Goal: Download file/media

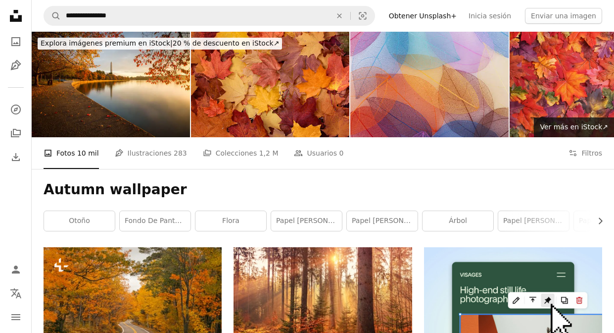
scroll to position [6726, 0]
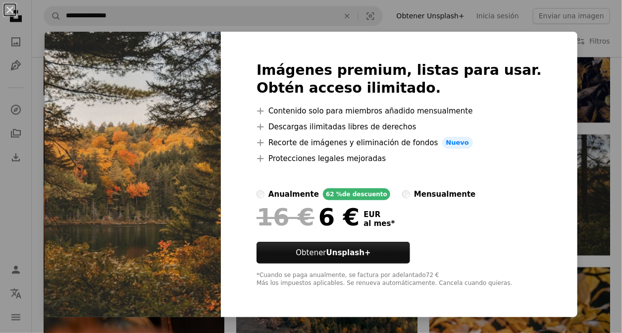
click at [581, 83] on div "An X shape Imágenes premium, listas para usar. Obtén acceso ilimitado. A plus s…" at bounding box center [311, 166] width 622 height 333
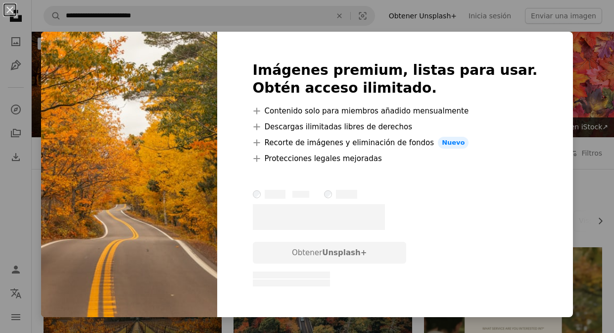
scroll to position [180, 0]
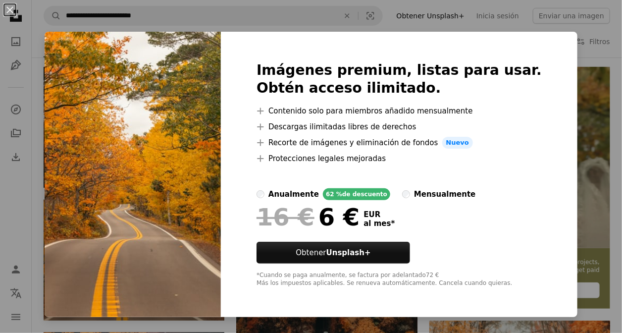
click at [520, 21] on div "An X shape Imágenes premium, listas para usar. Obtén acceso ilimitado. A plus s…" at bounding box center [311, 166] width 622 height 333
